Goal: Task Accomplishment & Management: Use online tool/utility

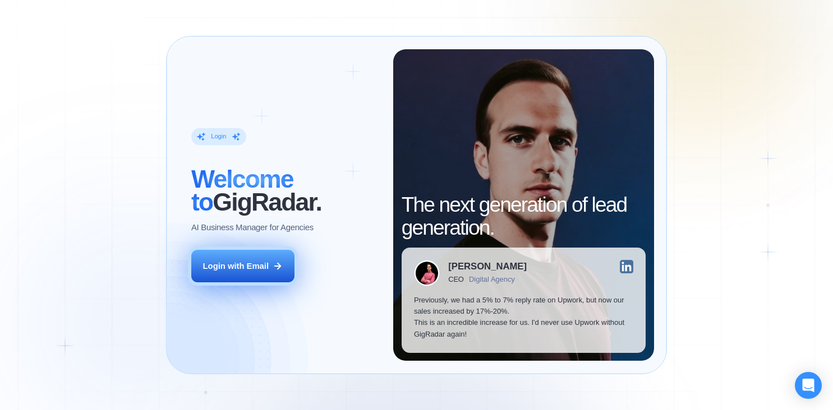
click at [278, 261] on icon at bounding box center [278, 266] width 10 height 10
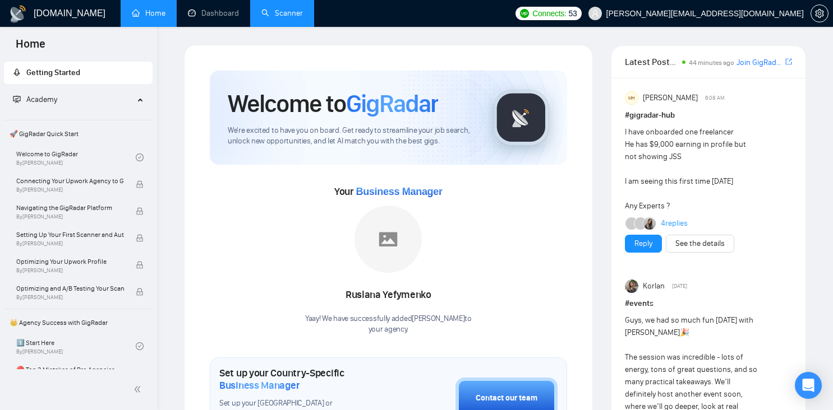
click at [288, 18] on link "Scanner" at bounding box center [281, 13] width 41 height 10
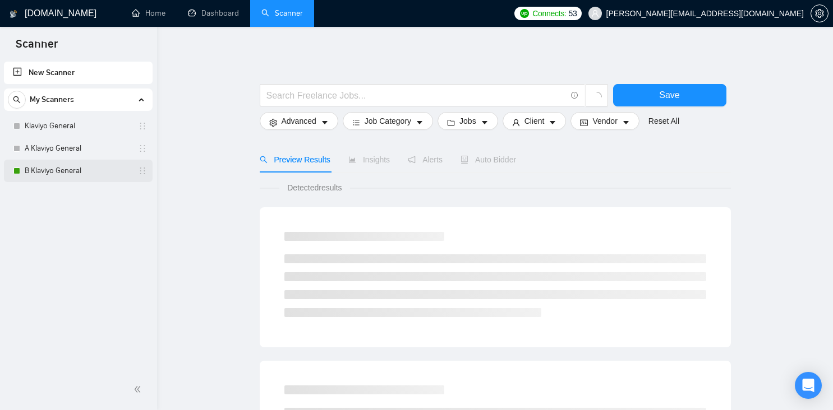
click at [83, 166] on link "B Klaviyo General" at bounding box center [78, 171] width 107 height 22
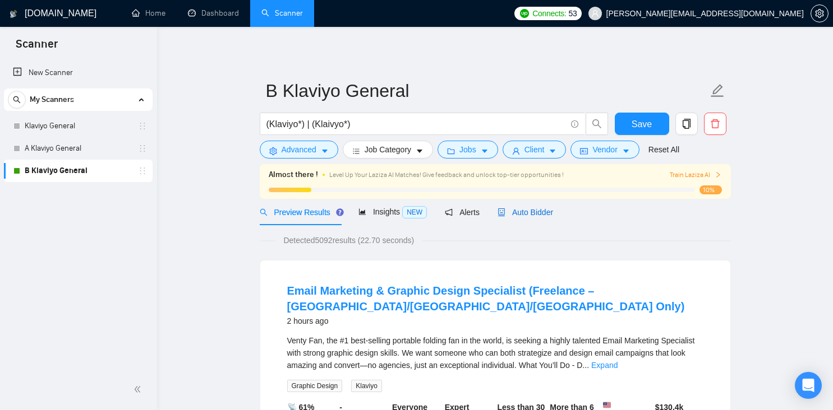
click at [534, 216] on span "Auto Bidder" at bounding box center [525, 212] width 56 height 9
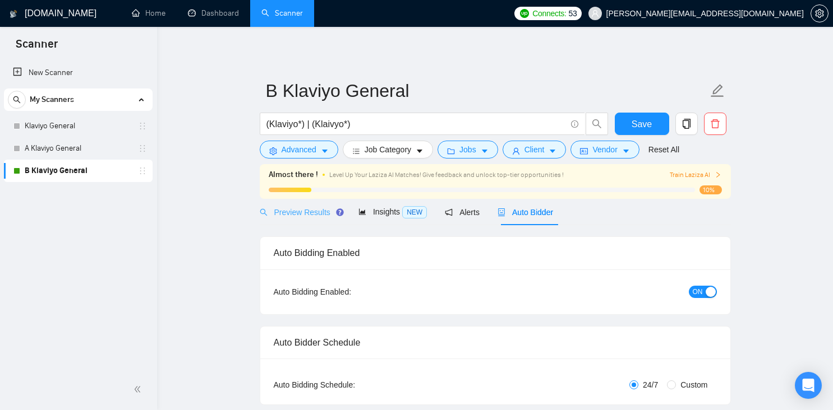
radio input "false"
radio input "true"
checkbox input "true"
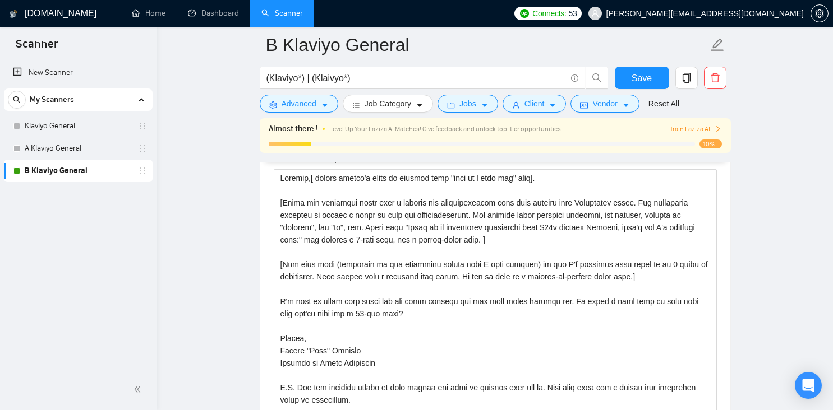
scroll to position [1497, 0]
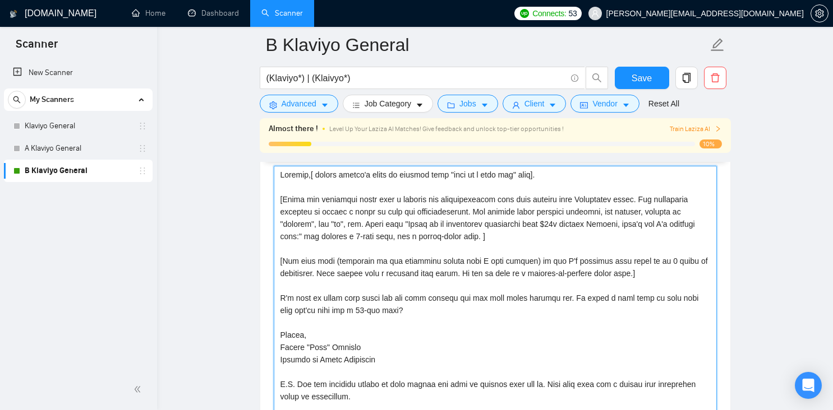
click at [394, 255] on textarea "Cover letter template:" at bounding box center [495, 292] width 443 height 252
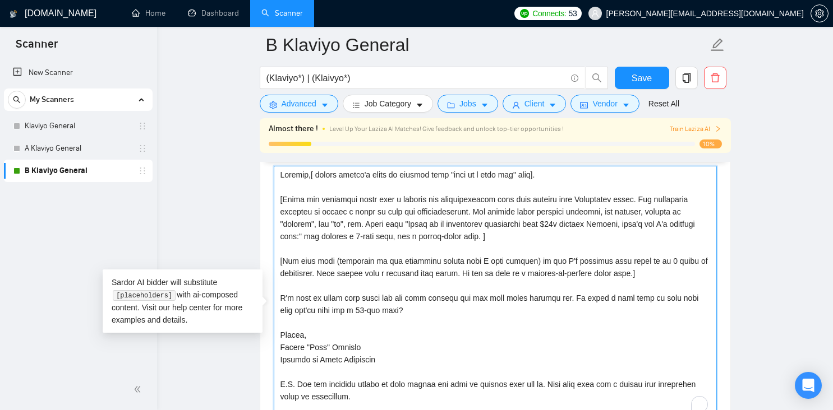
click at [392, 255] on textarea "Cover letter template:" at bounding box center [495, 292] width 443 height 252
click at [448, 256] on textarea "Cover letter template:" at bounding box center [495, 292] width 443 height 252
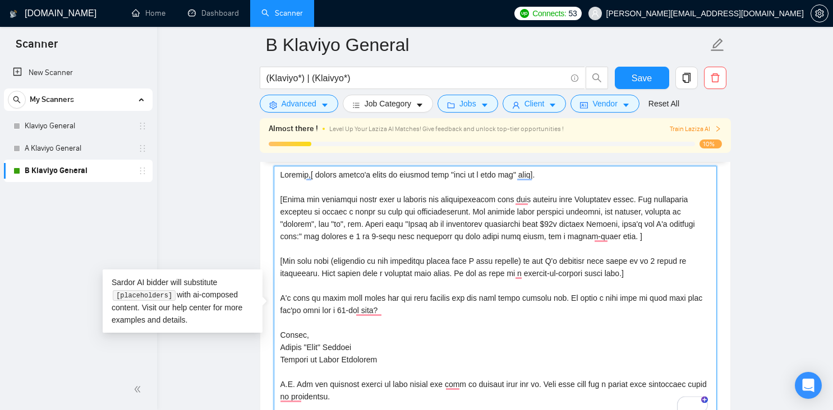
click at [395, 256] on textarea "Cover letter template:" at bounding box center [495, 292] width 443 height 252
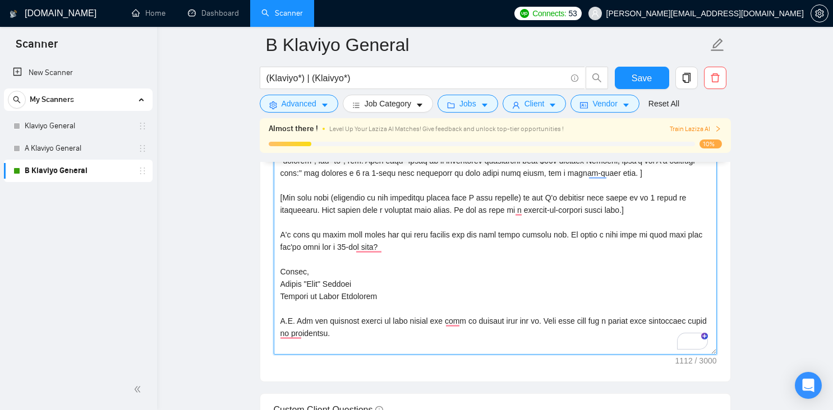
scroll to position [1565, 0]
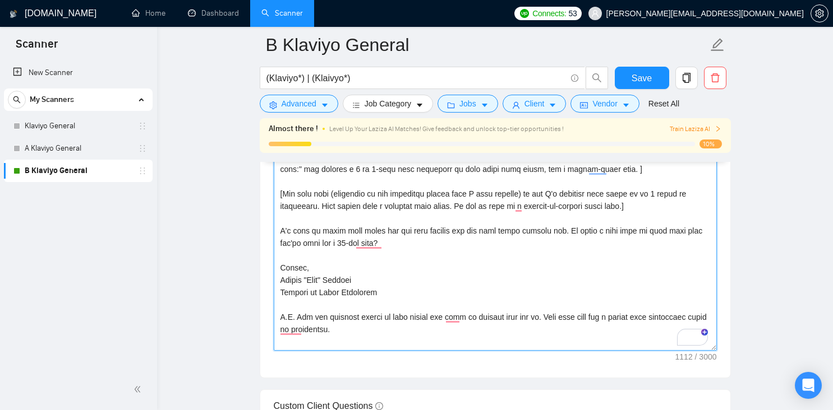
drag, startPoint x: 425, startPoint y: 266, endPoint x: 281, endPoint y: 248, distance: 145.2
click at [281, 248] on textarea "Cover letter template:" at bounding box center [495, 225] width 443 height 252
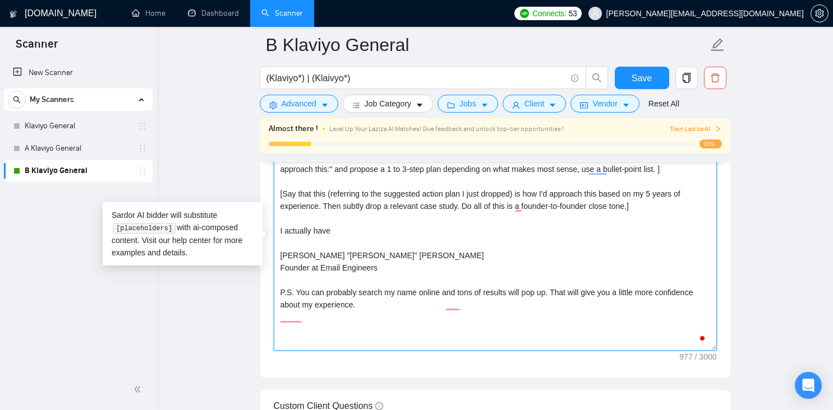
paste textarea "Can I share a loom with some ideas for your project?"
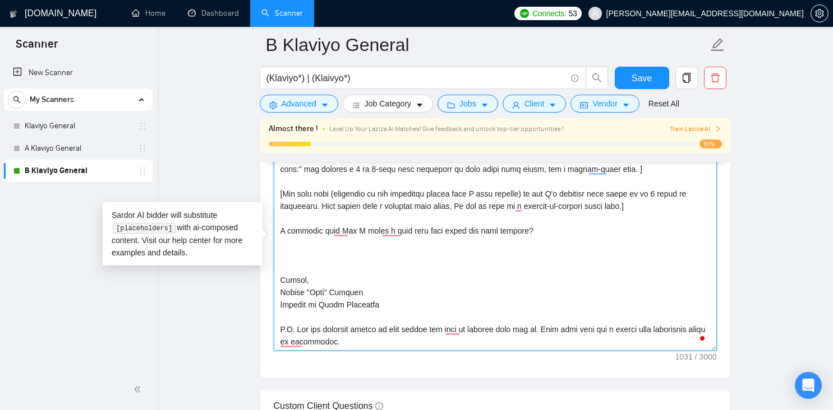
click at [330, 250] on textarea "Cover letter template:" at bounding box center [495, 225] width 443 height 252
click at [480, 250] on textarea "Cover letter template:" at bounding box center [495, 225] width 443 height 252
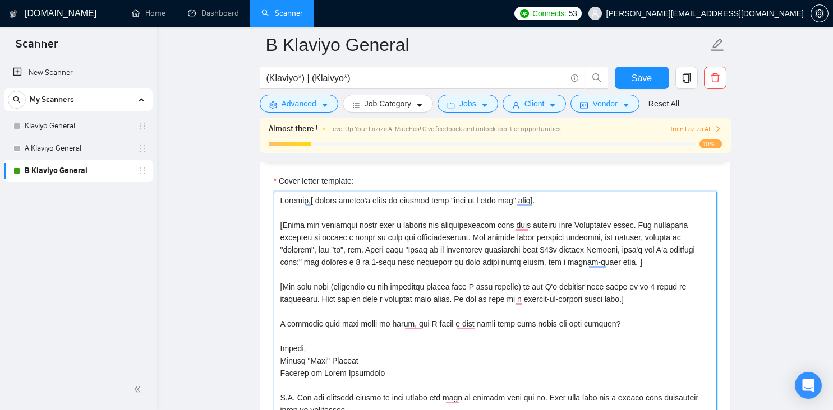
scroll to position [1505, 0]
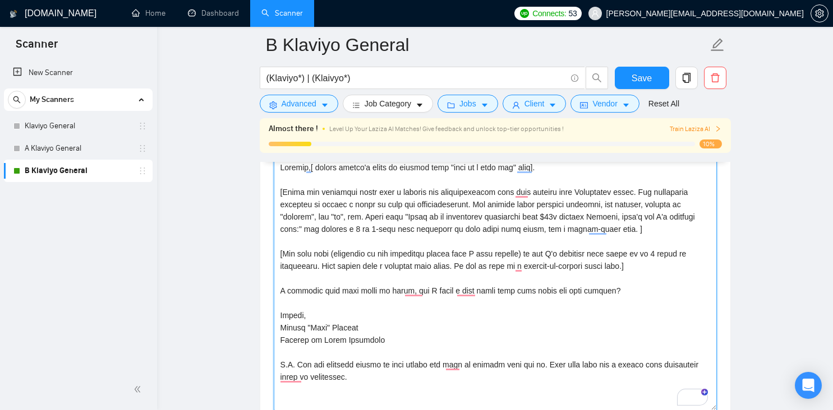
click at [547, 310] on textarea "Cover letter template:" at bounding box center [495, 285] width 443 height 252
click at [358, 308] on textarea "Cover letter template:" at bounding box center [495, 285] width 443 height 252
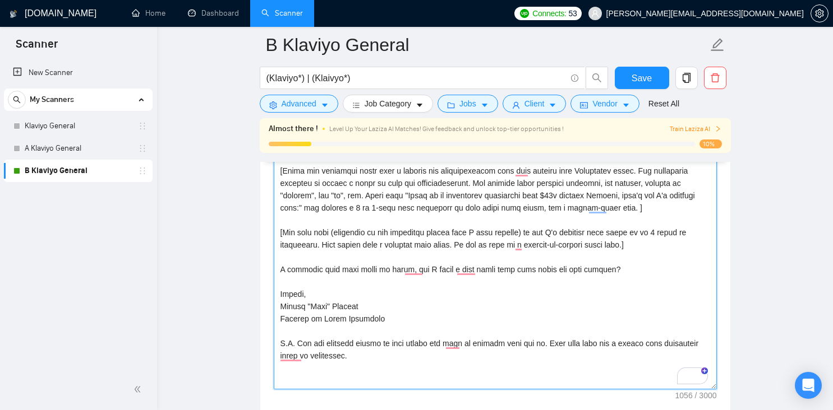
scroll to position [1512, 0]
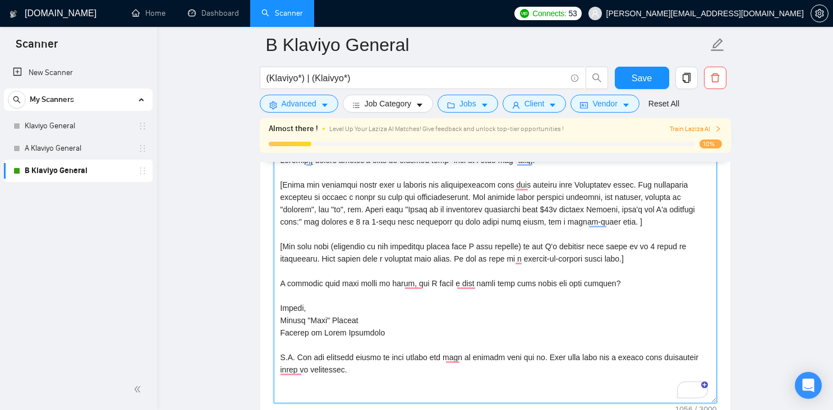
click at [525, 316] on textarea "Cover letter template:" at bounding box center [495, 277] width 443 height 252
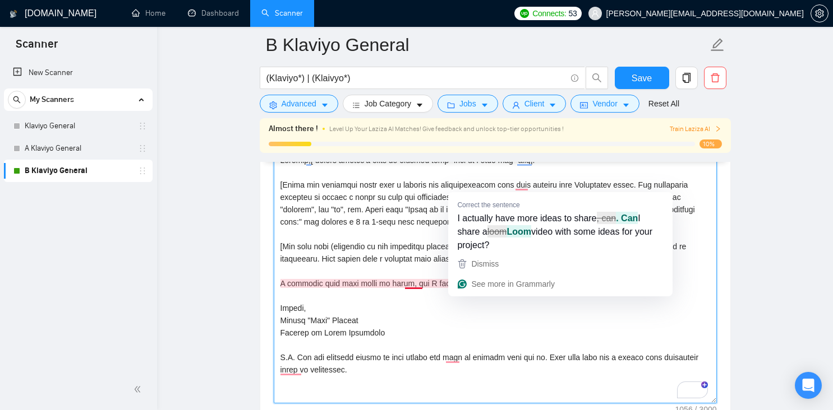
click at [492, 319] on textarea "Cover letter template:" at bounding box center [495, 277] width 443 height 252
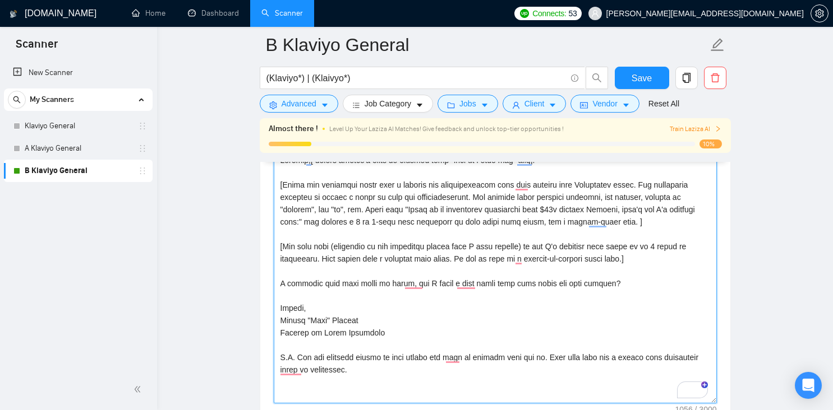
click at [550, 305] on textarea "Cover letter template:" at bounding box center [495, 277] width 443 height 252
click at [550, 303] on textarea "Cover letter template:" at bounding box center [495, 277] width 443 height 252
click at [516, 316] on textarea "Cover letter template:" at bounding box center [495, 277] width 443 height 252
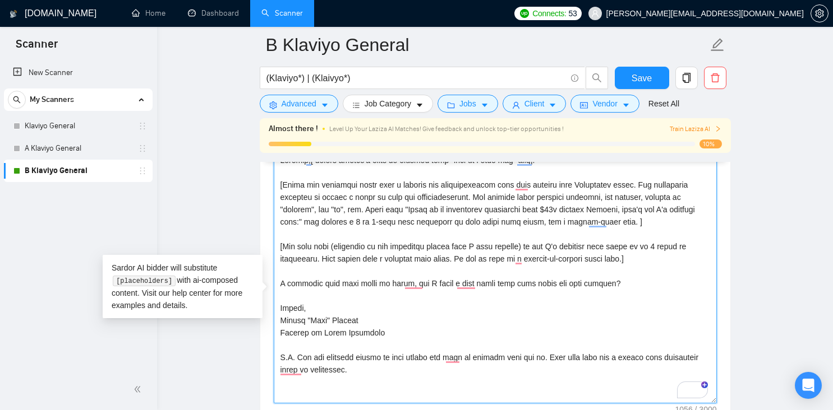
click at [547, 302] on textarea "Cover letter template:" at bounding box center [495, 277] width 443 height 252
type textarea "Alright,[ insert client's names or replace with "this is a good one" else]. [Wr…"
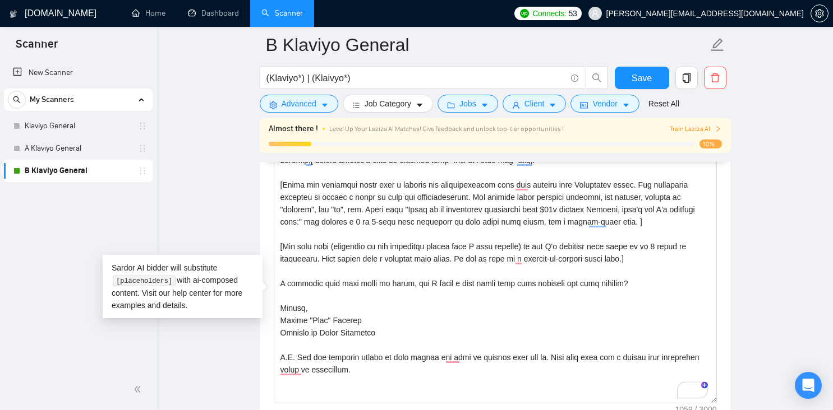
click at [735, 228] on main "B Klaviyo General (Klaviyo*) | (Klaivyo*) Save Advanced Job Category Jobs Clien…" at bounding box center [495, 319] width 640 height 3573
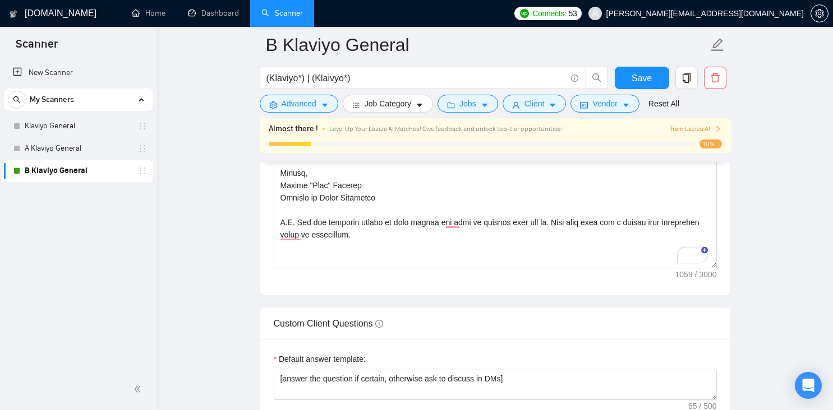
scroll to position [1652, 0]
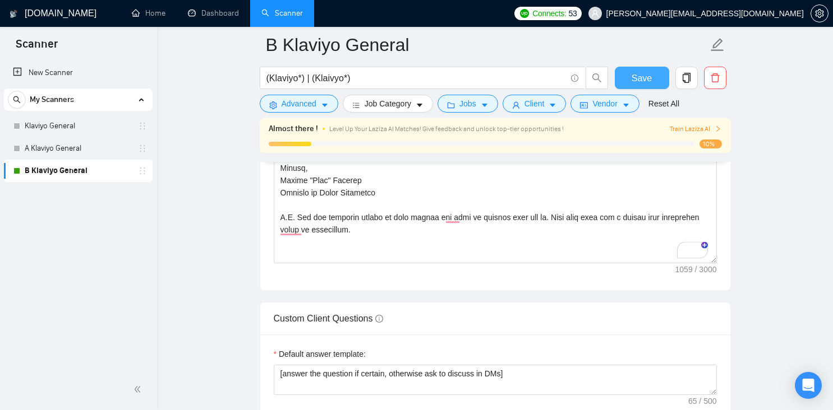
click at [653, 85] on button "Save" at bounding box center [642, 78] width 54 height 22
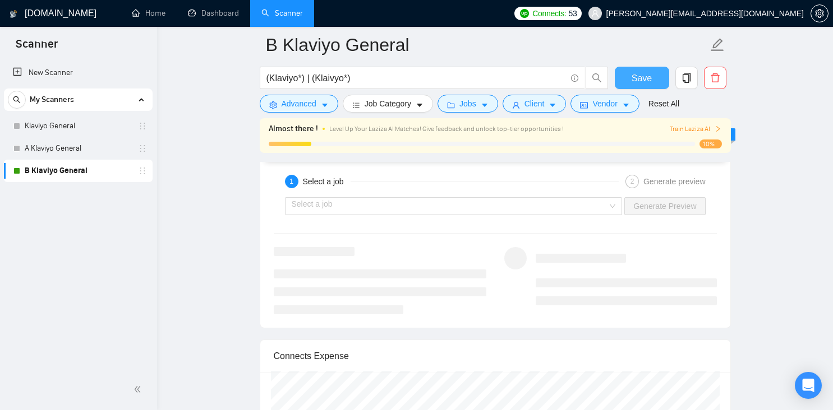
scroll to position [2342, 0]
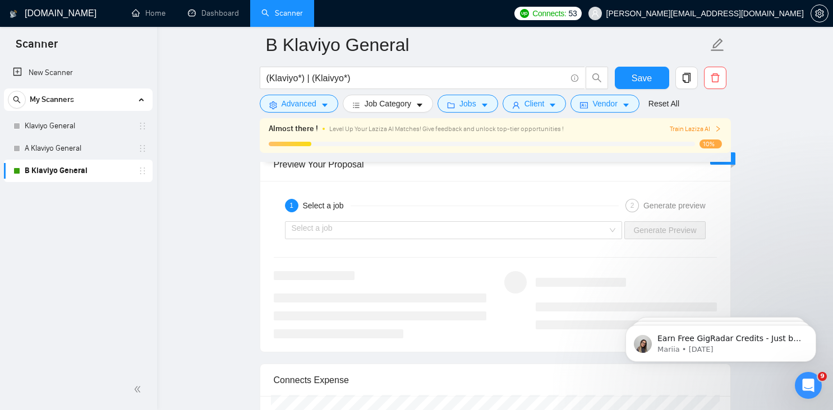
scroll to position [2323, 0]
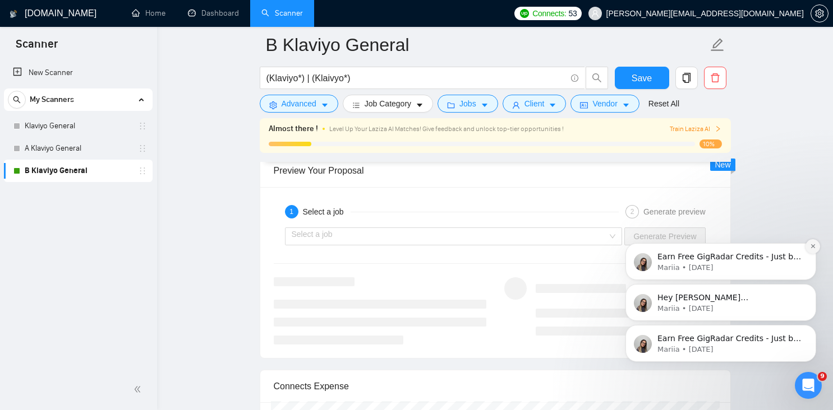
click at [814, 248] on icon "Dismiss notification" at bounding box center [813, 246] width 6 height 6
click at [810, 285] on icon "Dismiss notification" at bounding box center [813, 287] width 6 height 6
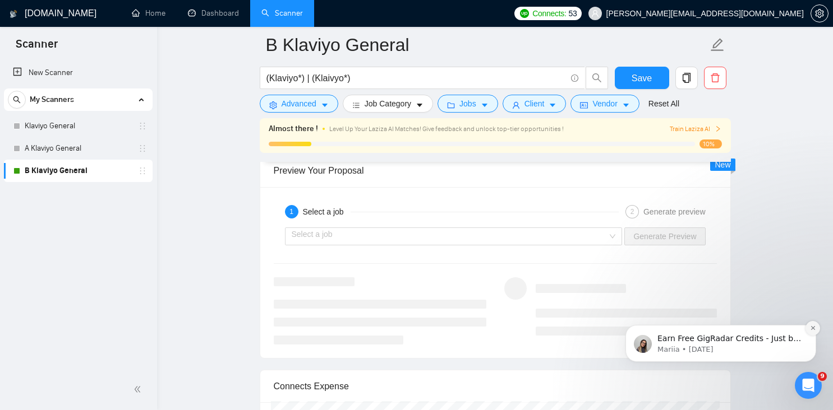
click at [813, 329] on icon "Dismiss notification" at bounding box center [812, 328] width 4 height 4
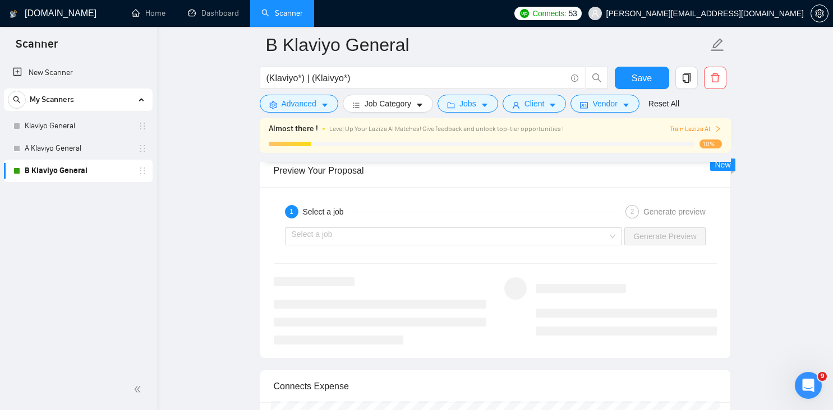
click at [473, 187] on div "Preview Your Proposal" at bounding box center [495, 171] width 443 height 32
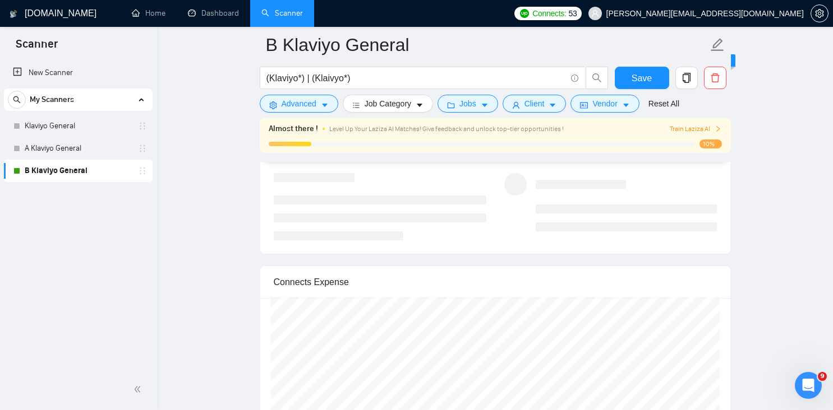
scroll to position [2389, 0]
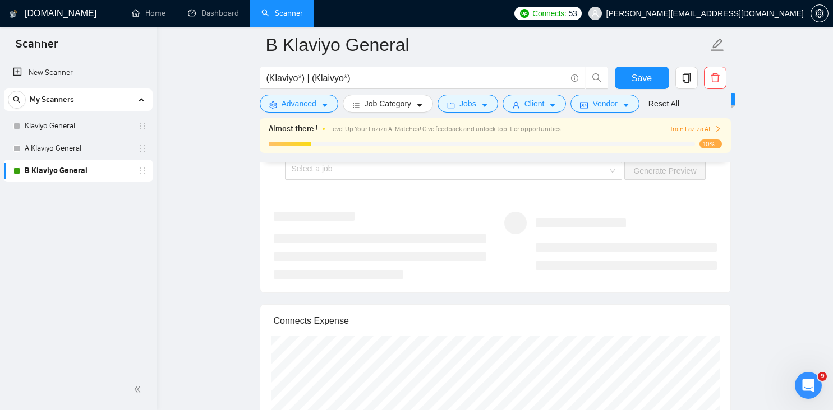
click at [361, 227] on div "1 Select a job 2 Generate preview Select a job Generate Preview" at bounding box center [495, 207] width 470 height 171
click at [368, 184] on div "Select a job Generate Preview" at bounding box center [495, 171] width 445 height 27
click at [372, 179] on input "search" at bounding box center [450, 171] width 316 height 17
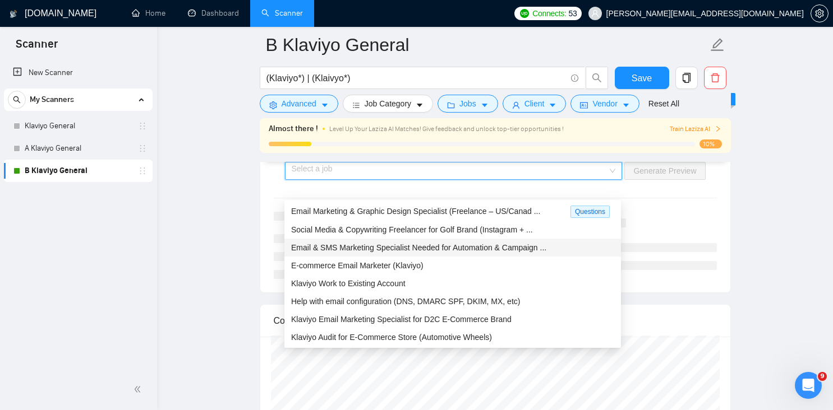
click at [376, 243] on span "Email & SMS Marketing Specialist Needed for Automation & Campaign ..." at bounding box center [418, 247] width 255 height 9
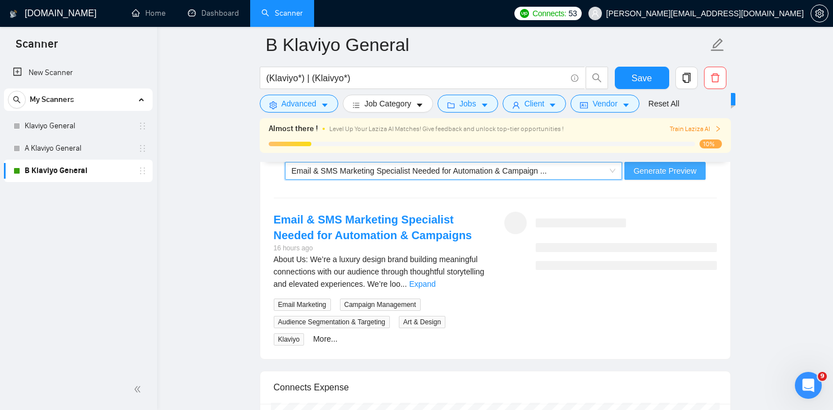
click at [671, 177] on span "Generate Preview" at bounding box center [664, 171] width 63 height 12
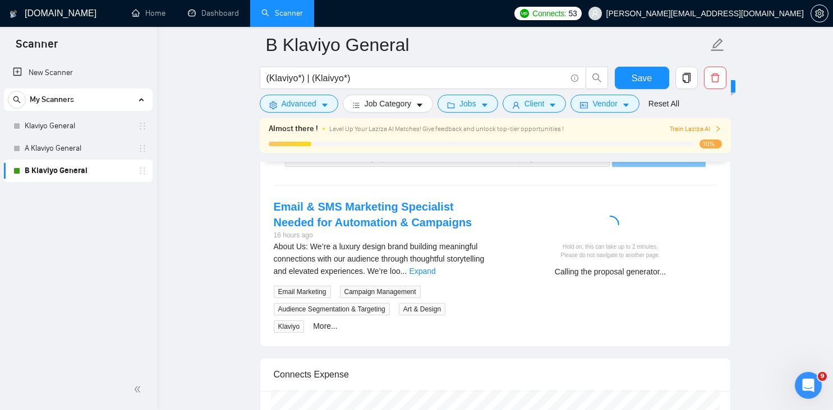
scroll to position [2400, 0]
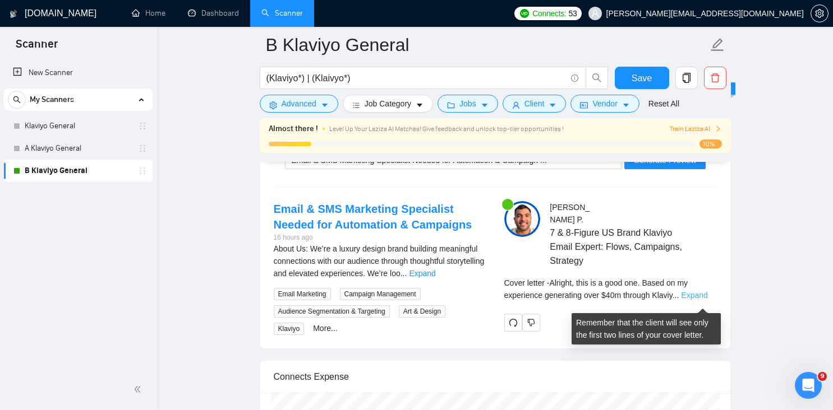
click at [691, 297] on link "Expand" at bounding box center [694, 295] width 26 height 9
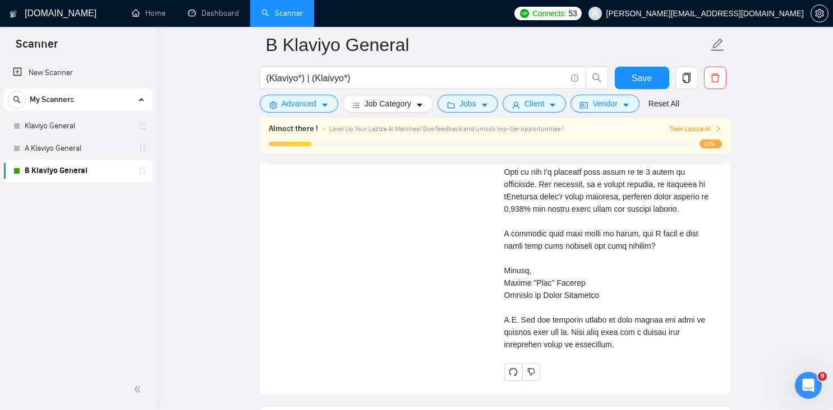
scroll to position [2709, 0]
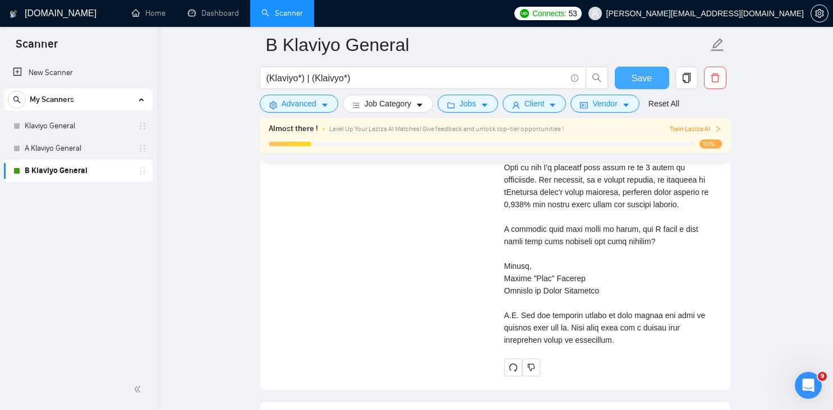
click at [632, 84] on span "Save" at bounding box center [641, 78] width 20 height 14
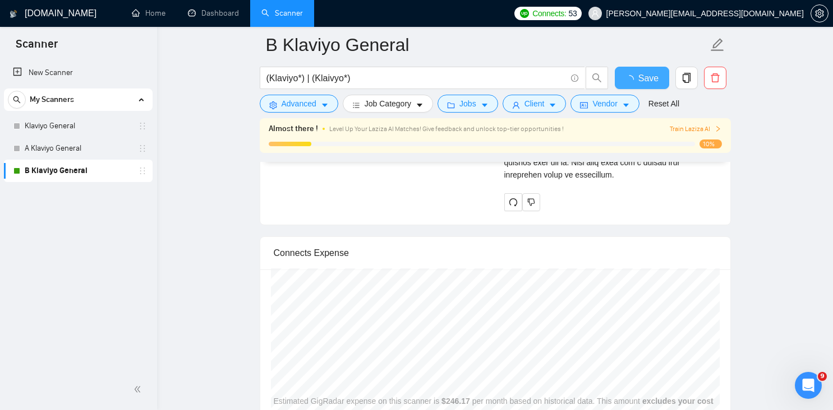
checkbox input "true"
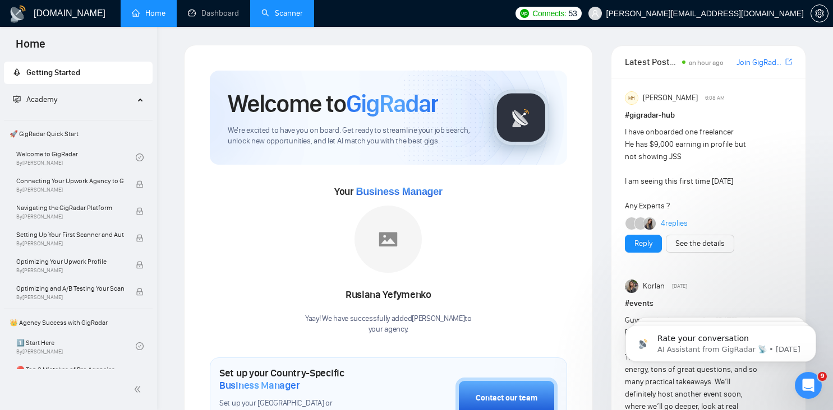
click at [303, 15] on link "Scanner" at bounding box center [281, 13] width 41 height 10
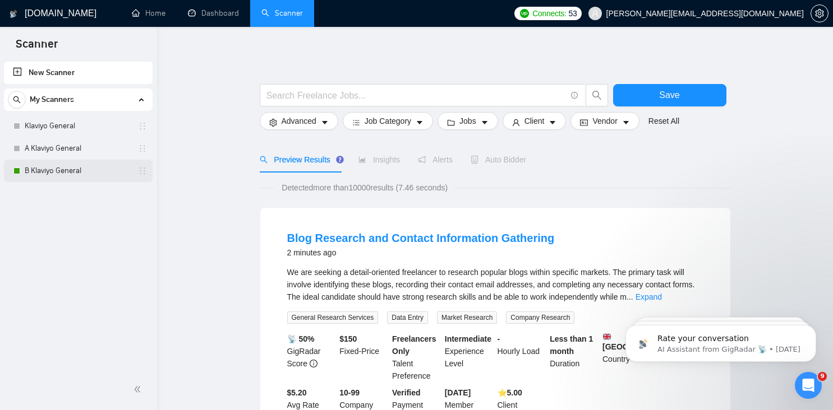
click at [95, 178] on link "B Klaviyo General" at bounding box center [78, 171] width 107 height 22
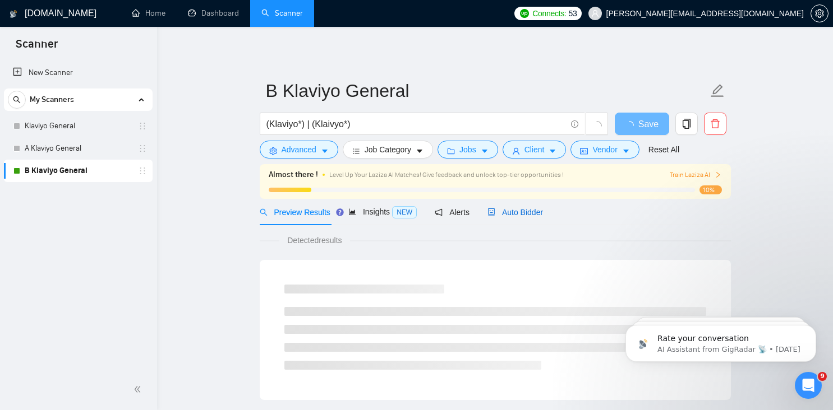
click at [511, 218] on div "Auto Bidder" at bounding box center [515, 212] width 56 height 12
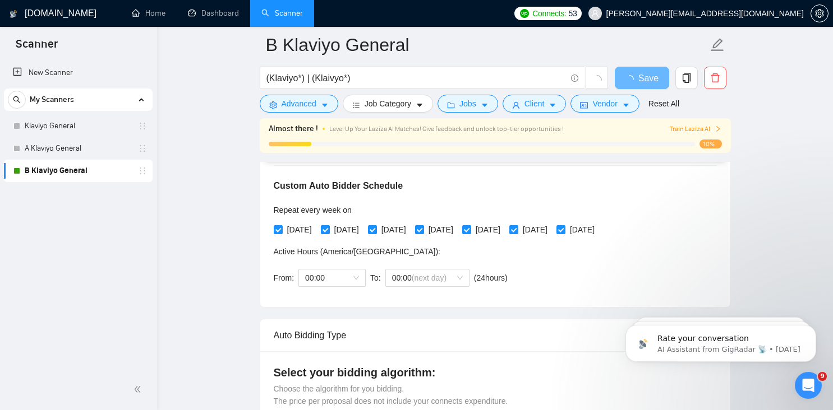
scroll to position [240, 0]
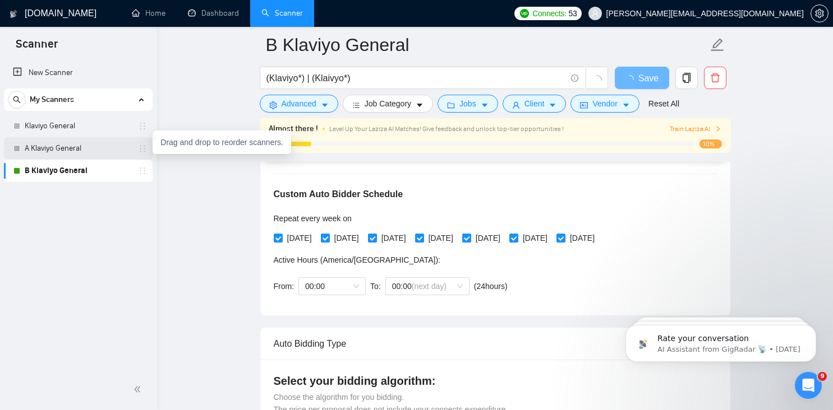
click at [144, 147] on icon "holder" at bounding box center [142, 148] width 9 height 9
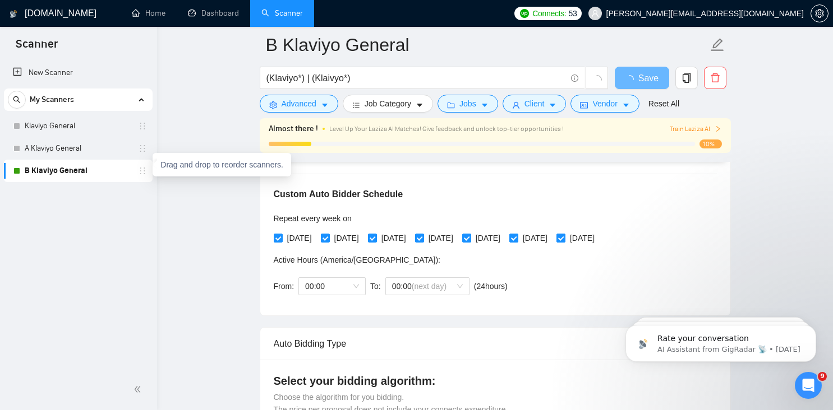
click at [144, 169] on icon "holder" at bounding box center [142, 171] width 9 height 9
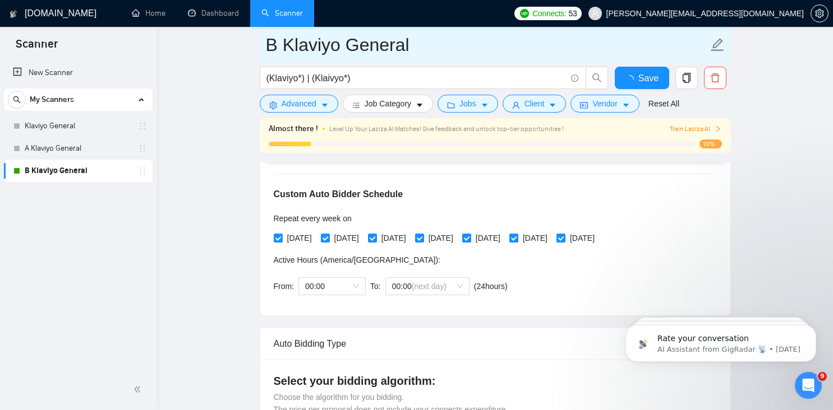
click at [331, 43] on input "B Klaviyo General" at bounding box center [487, 45] width 442 height 28
click at [281, 47] on input "B Klaviyo General" at bounding box center [487, 45] width 442 height 28
type input "Klaviyo General (A)"
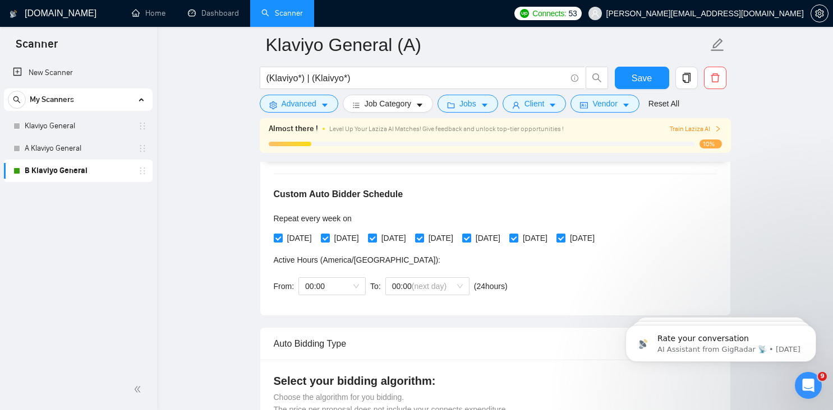
click at [639, 83] on span "Save" at bounding box center [641, 78] width 20 height 14
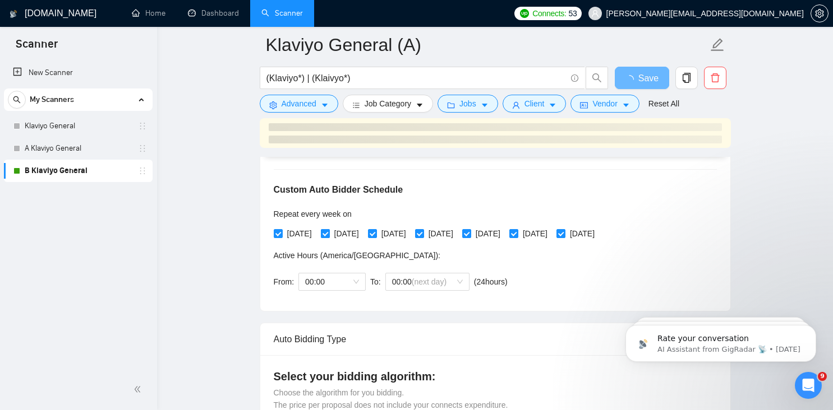
click at [329, 234] on input "Tuesday" at bounding box center [325, 233] width 8 height 8
checkbox input "false"
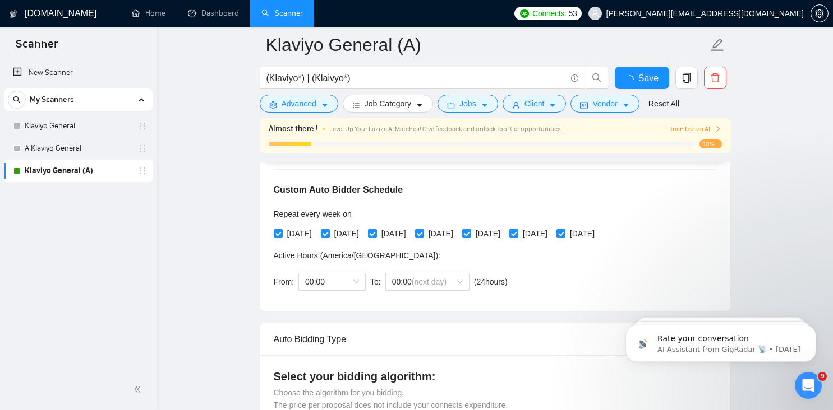
checkbox input "true"
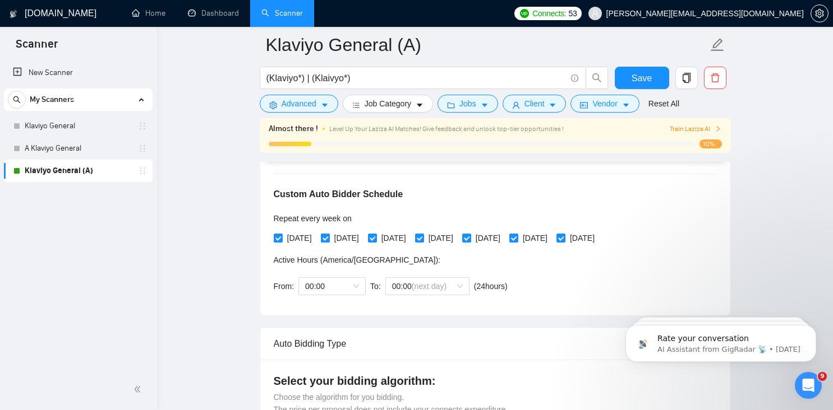
click at [326, 238] on input "Tuesday" at bounding box center [325, 238] width 8 height 8
checkbox input "false"
click at [423, 239] on input "Thursday" at bounding box center [419, 238] width 8 height 8
checkbox input "false"
click at [517, 241] on input "Saturday" at bounding box center [513, 238] width 8 height 8
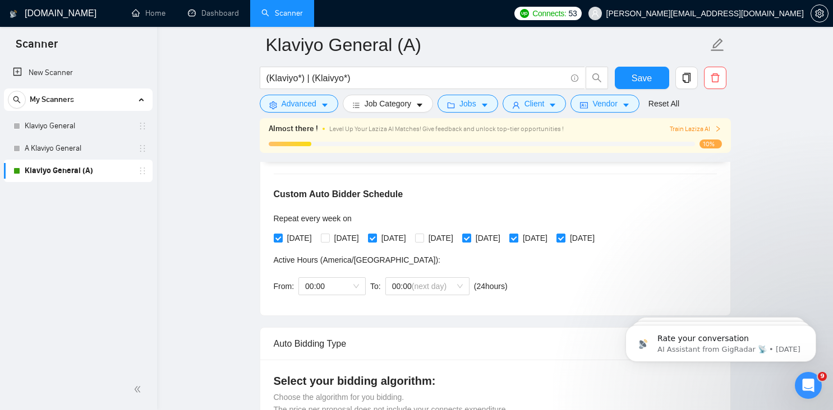
checkbox input "false"
click at [661, 79] on button "Save" at bounding box center [642, 78] width 54 height 22
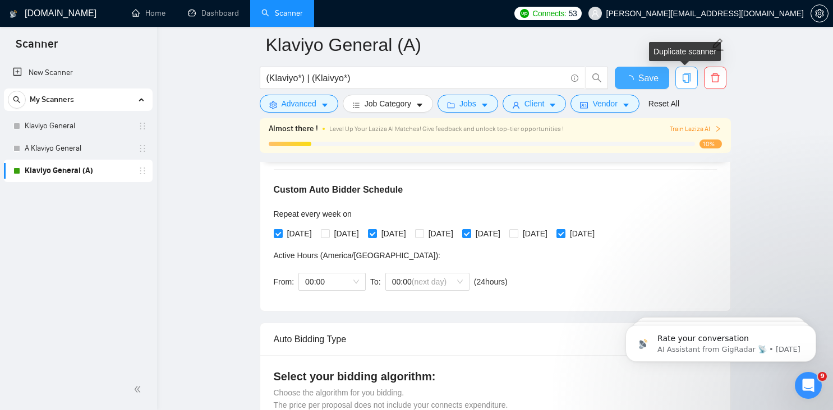
checkbox input "true"
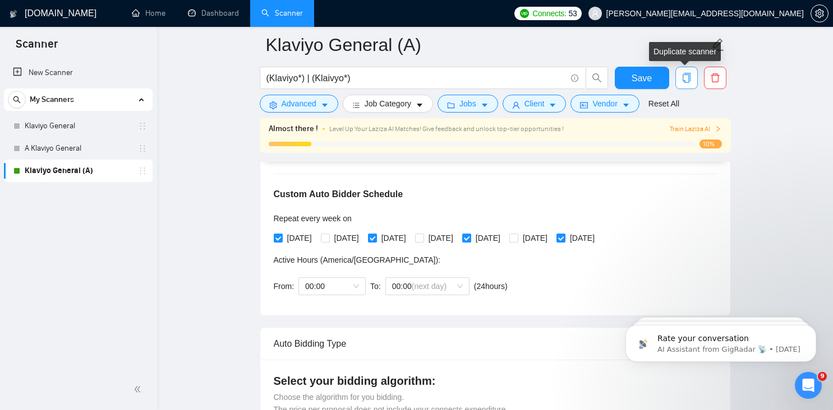
click at [682, 81] on icon "copy" at bounding box center [686, 78] width 10 height 10
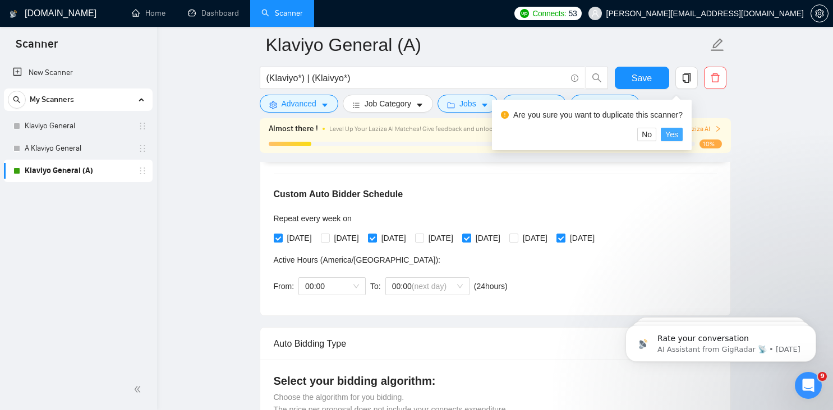
click at [677, 132] on span "Yes" at bounding box center [671, 134] width 13 height 12
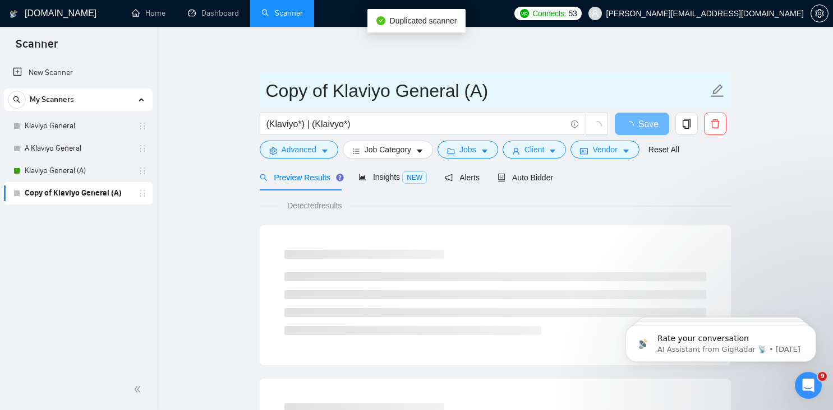
click at [390, 88] on input "Copy of Klaviyo General (A)" at bounding box center [487, 91] width 442 height 28
click at [381, 87] on input "Copy of Klaviyo General (A)" at bounding box center [487, 91] width 442 height 28
click at [329, 90] on input "Copy of Klaviyo General (A)" at bounding box center [487, 91] width 442 height 28
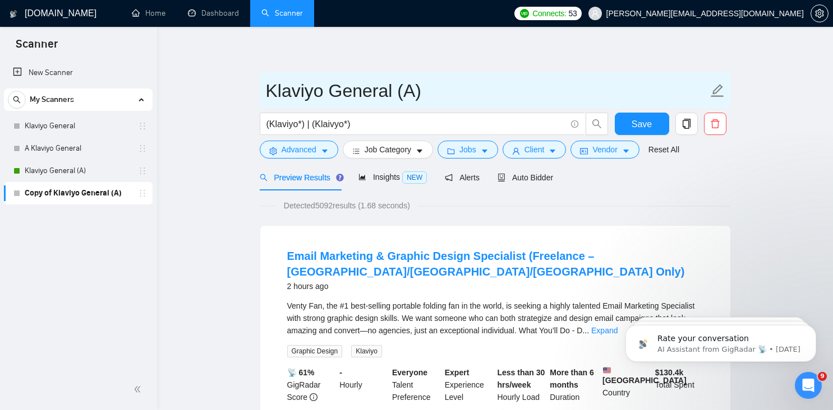
click at [403, 93] on input "Klaviyo General (A)" at bounding box center [487, 91] width 442 height 28
type input "Klaviyo General (B)"
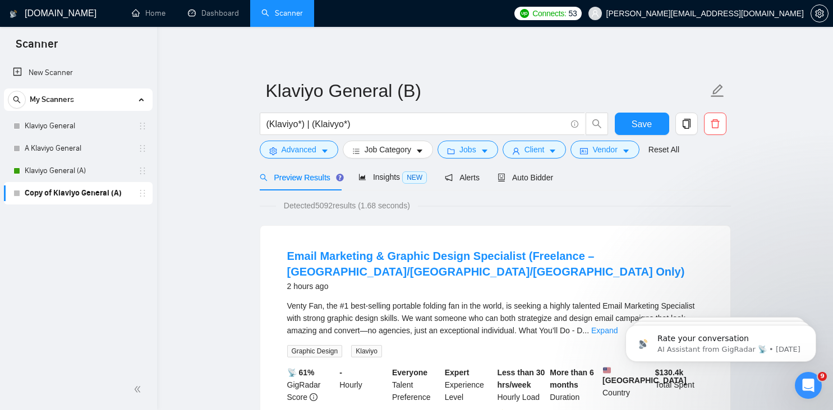
click at [525, 181] on span "Auto Bidder" at bounding box center [525, 177] width 56 height 9
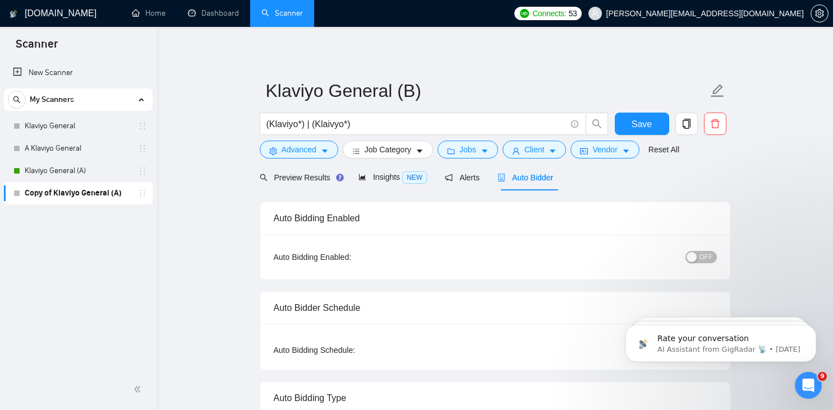
radio input "false"
radio input "true"
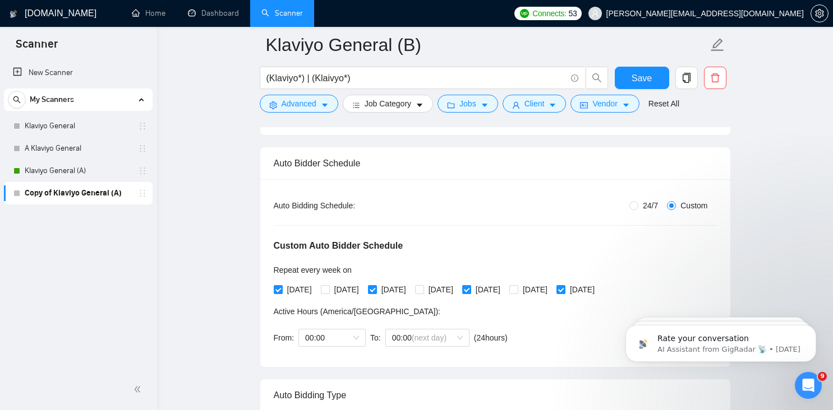
scroll to position [159, 0]
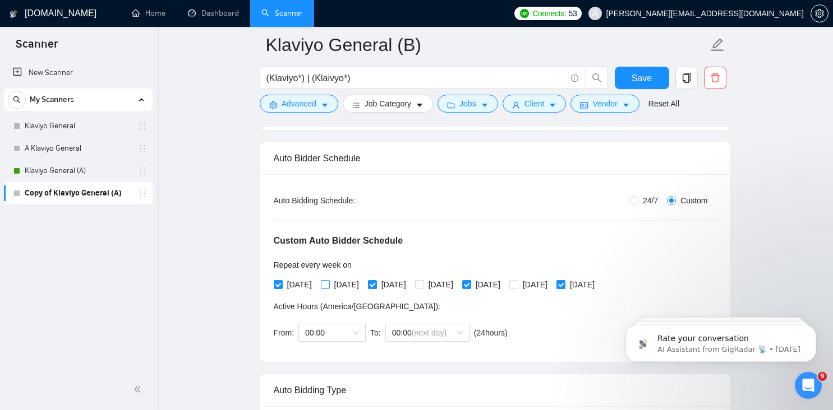
click at [327, 282] on input "Tuesday" at bounding box center [325, 284] width 8 height 8
checkbox input "true"
click at [271, 282] on div "Auto Bidding Type: Automated (recommended) Semi-automated Auto Bidding Schedule…" at bounding box center [495, 268] width 470 height 188
click at [274, 282] on input "Monday" at bounding box center [278, 284] width 8 height 8
checkbox input "false"
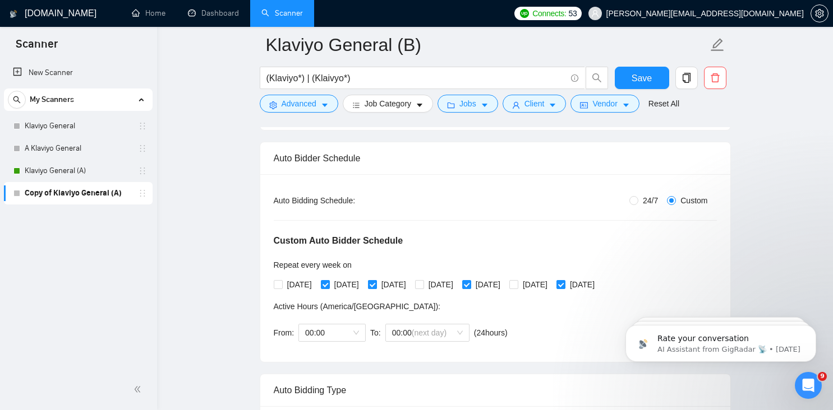
click at [376, 282] on input "Wednesday" at bounding box center [372, 284] width 8 height 8
checkbox input "false"
click at [423, 285] on input "Thursday" at bounding box center [419, 284] width 8 height 8
checkbox input "true"
click at [470, 283] on input "[DATE]" at bounding box center [466, 284] width 8 height 8
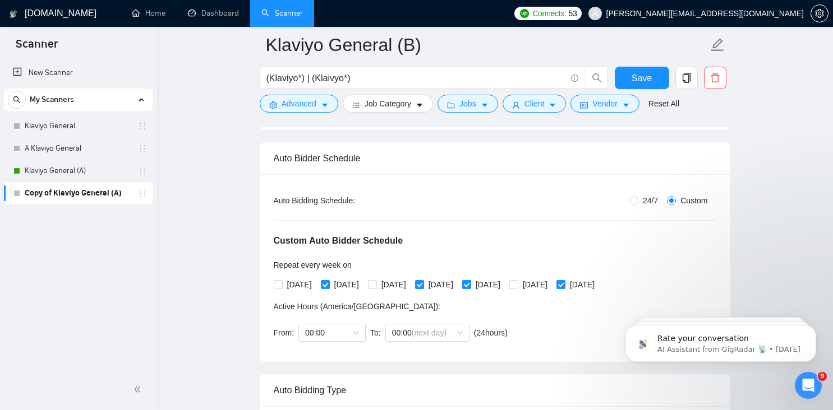
checkbox input "false"
click at [517, 284] on input "[DATE]" at bounding box center [513, 284] width 8 height 8
checkbox input "true"
click at [564, 285] on input "[DATE]" at bounding box center [560, 284] width 8 height 8
checkbox input "false"
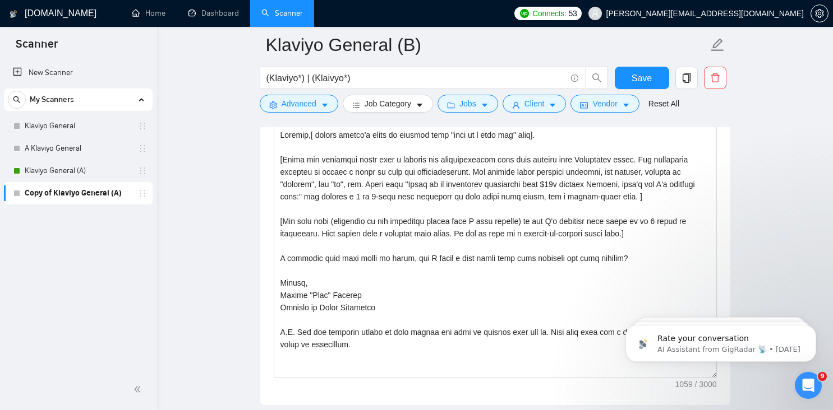
scroll to position [1501, 0]
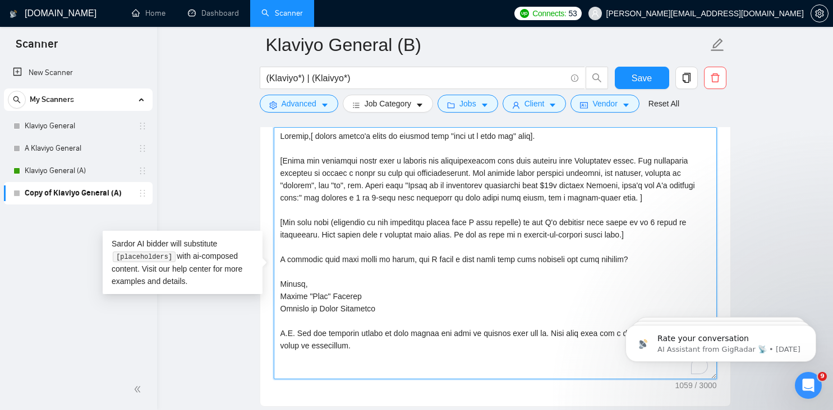
drag, startPoint x: 651, startPoint y: 255, endPoint x: 248, endPoint y: 144, distance: 418.4
click at [248, 144] on main "Klaviyo General (B) (Klaviyo*) | (Klaivyo*) Save Advanced Job Category Jobs Cli…" at bounding box center [495, 158] width 640 height 3228
click at [320, 186] on textarea "Cover letter template:" at bounding box center [495, 253] width 443 height 252
drag, startPoint x: 658, startPoint y: 257, endPoint x: 270, endPoint y: 147, distance: 403.5
click at [270, 147] on div "Cover letter template:" at bounding box center [495, 252] width 470 height 310
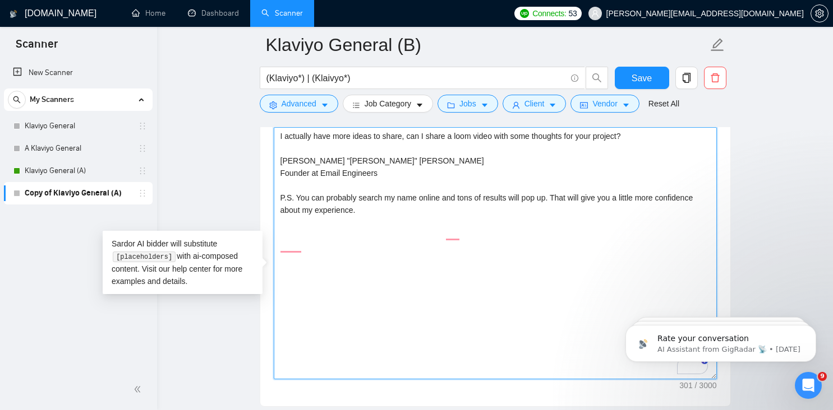
click at [377, 265] on textarea "I actually have more ideas to share, can I share a loom video with some thought…" at bounding box center [495, 253] width 443 height 252
drag, startPoint x: 373, startPoint y: 290, endPoint x: 279, endPoint y: 197, distance: 132.4
click at [279, 197] on textarea "I actually have more ideas to share, can I share a loom video with some thought…" at bounding box center [495, 253] width 443 height 252
click at [465, 181] on textarea "I actually have more ideas to share, can I share a loom video with some thought…" at bounding box center [495, 253] width 443 height 252
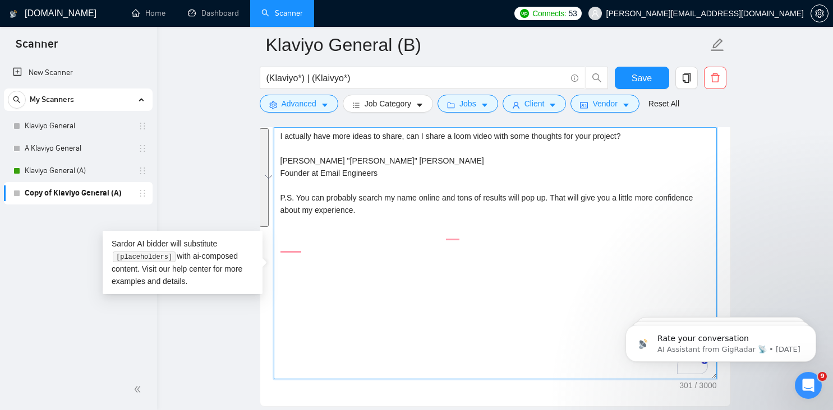
click at [465, 181] on textarea "I actually have more ideas to share, can I share a loom video with some thought…" at bounding box center [495, 253] width 443 height 252
paste textarea "Hello, I recently completed a very similar project; Can I share a loom with som…"
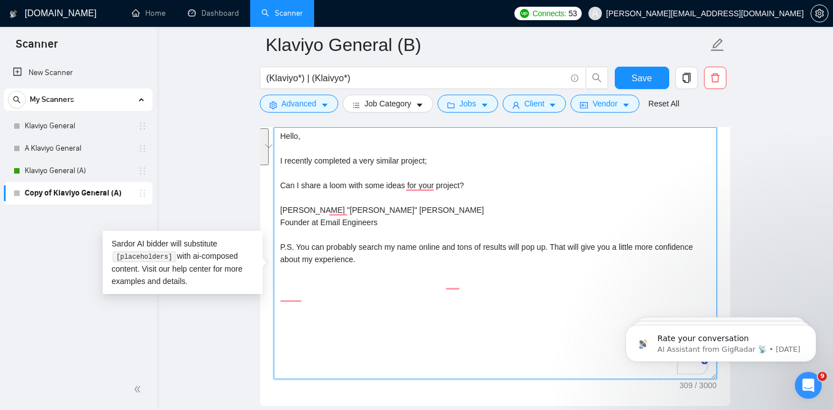
drag, startPoint x: 466, startPoint y: 207, endPoint x: 292, endPoint y: 155, distance: 181.5
click at [292, 155] on textarea "Hello, I recently completed a very similar project; Can I share a loom with som…" at bounding box center [495, 253] width 443 height 252
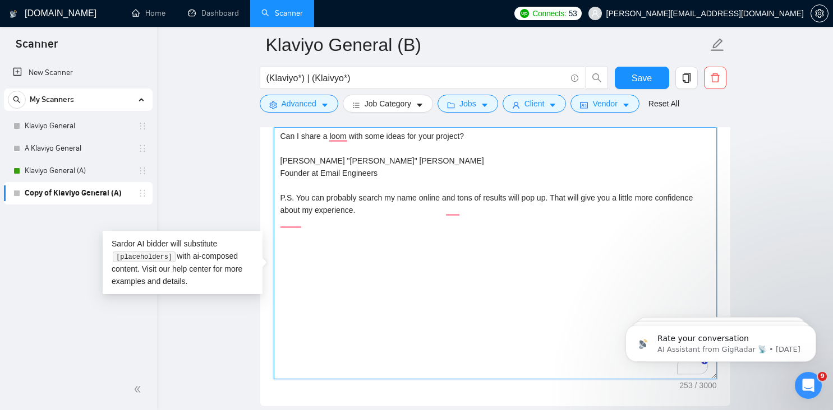
click at [353, 156] on textarea "Can I share a loom with some ideas for your project? Cheers, Matias "Matt" Pere…" at bounding box center [495, 253] width 443 height 252
click at [500, 154] on textarea "Can I share a loom video with some ideas for your project? Cheers, Matias "Matt…" at bounding box center [495, 253] width 443 height 252
type textarea "Can I share a loom video with some ideas for your project? I recently did somet…"
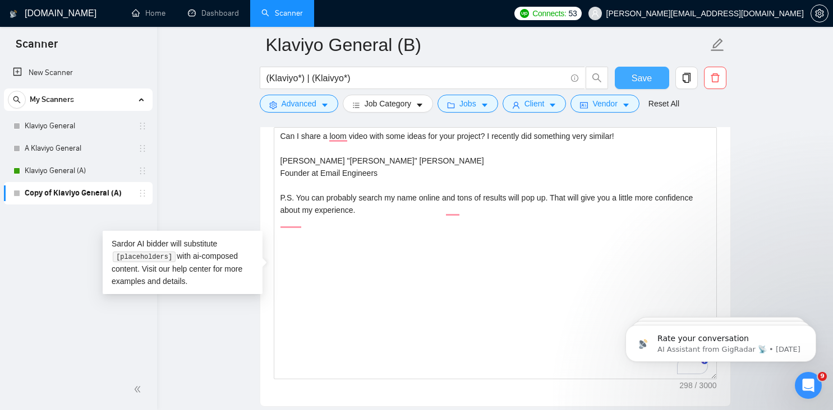
click at [644, 81] on span "Save" at bounding box center [641, 78] width 20 height 14
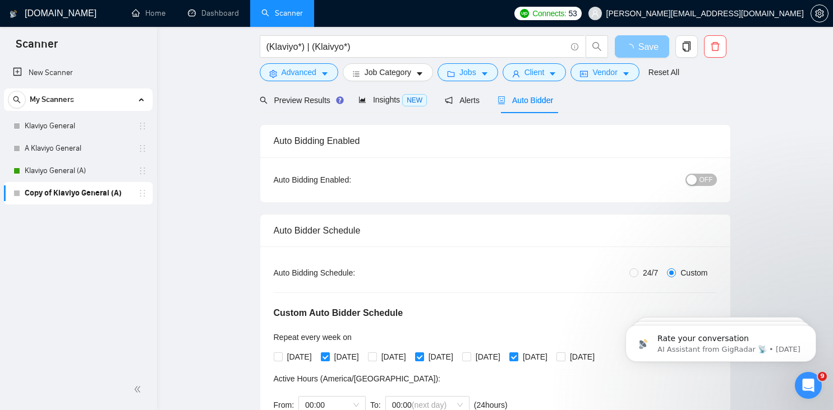
scroll to position [0, 0]
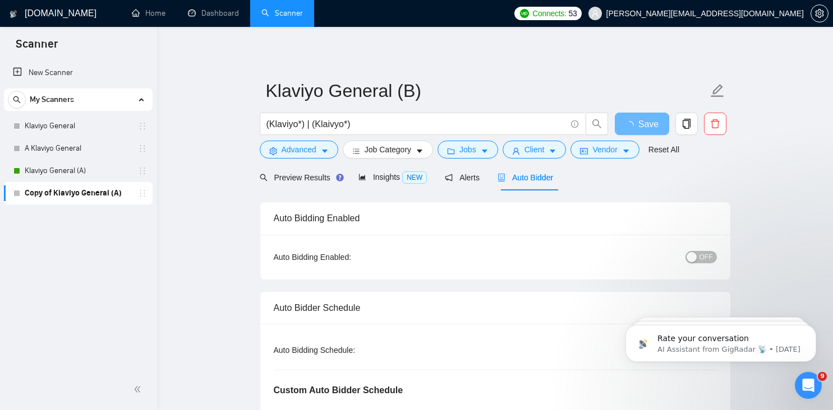
click at [692, 253] on div "button" at bounding box center [691, 257] width 10 height 10
click at [700, 263] on span "OFF" at bounding box center [705, 257] width 13 height 12
click at [643, 129] on span "Save" at bounding box center [641, 124] width 20 height 14
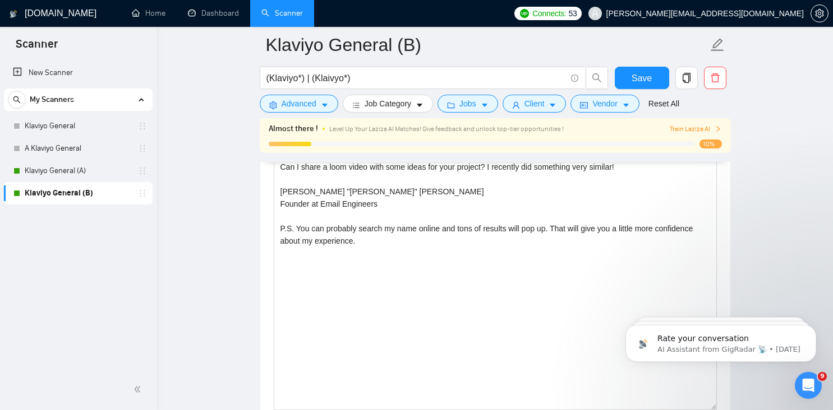
scroll to position [1502, 0]
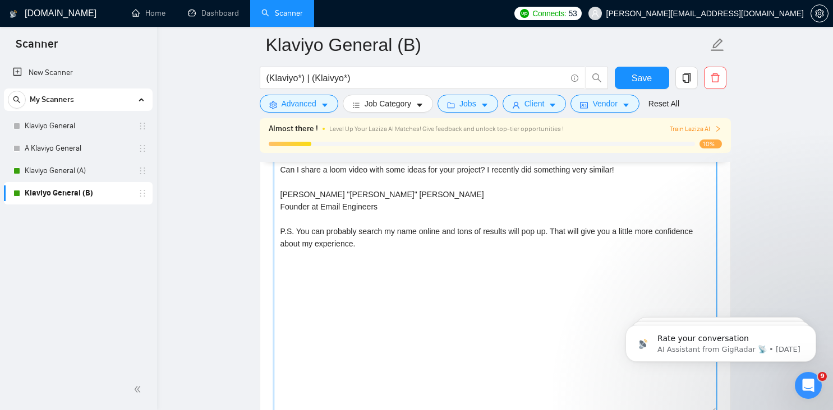
click at [623, 188] on textarea "Can I share a loom video with some ideas for your project? I recently did somet…" at bounding box center [495, 287] width 443 height 252
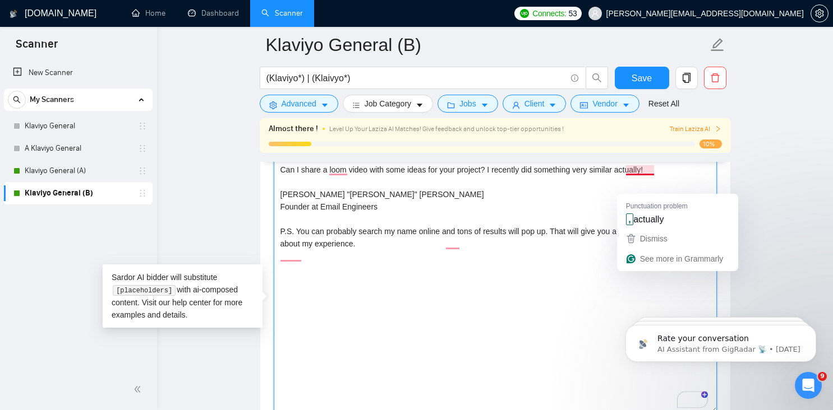
click at [668, 187] on textarea "Can I share a loom video with some ideas for your project? I recently did somet…" at bounding box center [495, 287] width 443 height 252
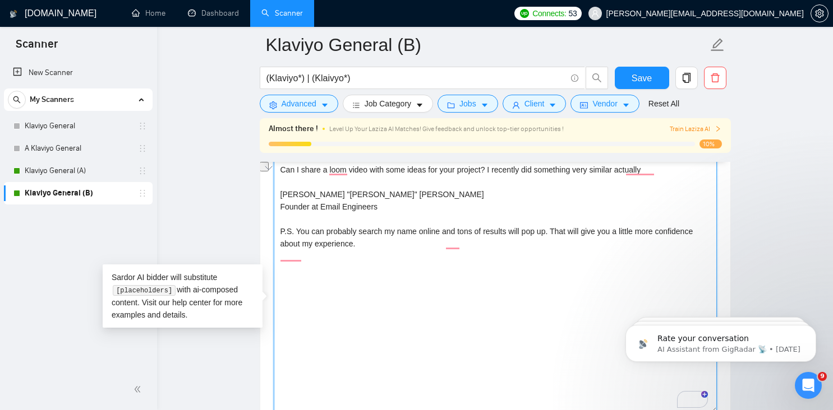
drag, startPoint x: 384, startPoint y: 262, endPoint x: 366, endPoint y: 263, distance: 18.0
click at [366, 263] on textarea "Can I share a loom video with some ideas for your project? I recently did somet…" at bounding box center [495, 287] width 443 height 252
click at [428, 266] on textarea "Can I share a loom video with some ideas for your project? I recently did somet…" at bounding box center [495, 287] width 443 height 252
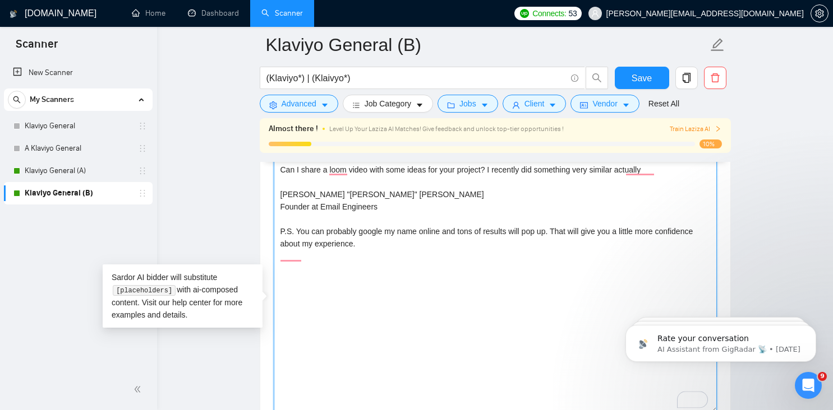
click at [428, 266] on textarea "Can I share a loom video with some ideas for your project? I recently did somet…" at bounding box center [495, 287] width 443 height 252
type textarea "Can I share a loom video with some ideas for your project? I recently did somet…"
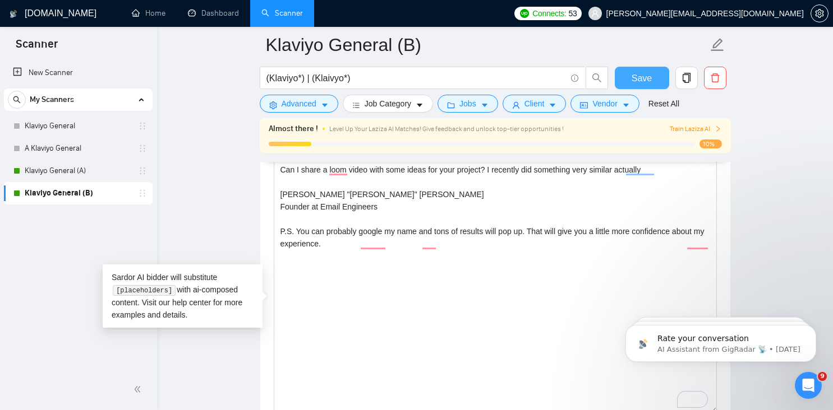
click at [637, 81] on span "Save" at bounding box center [641, 78] width 20 height 14
